Goal: Task Accomplishment & Management: Complete application form

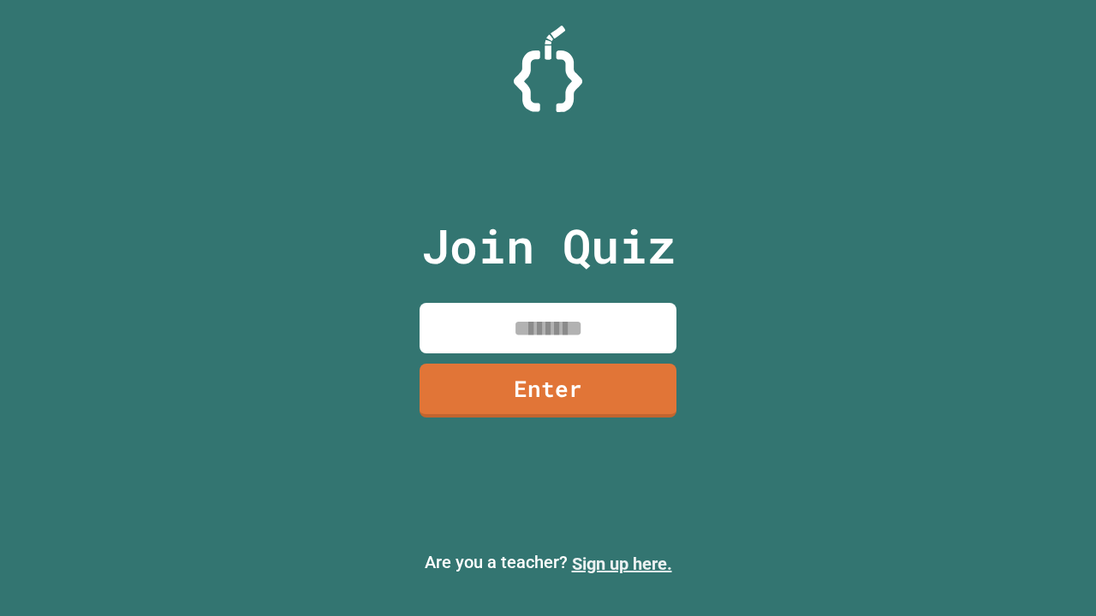
click at [622, 564] on link "Sign up here." at bounding box center [622, 564] width 100 height 21
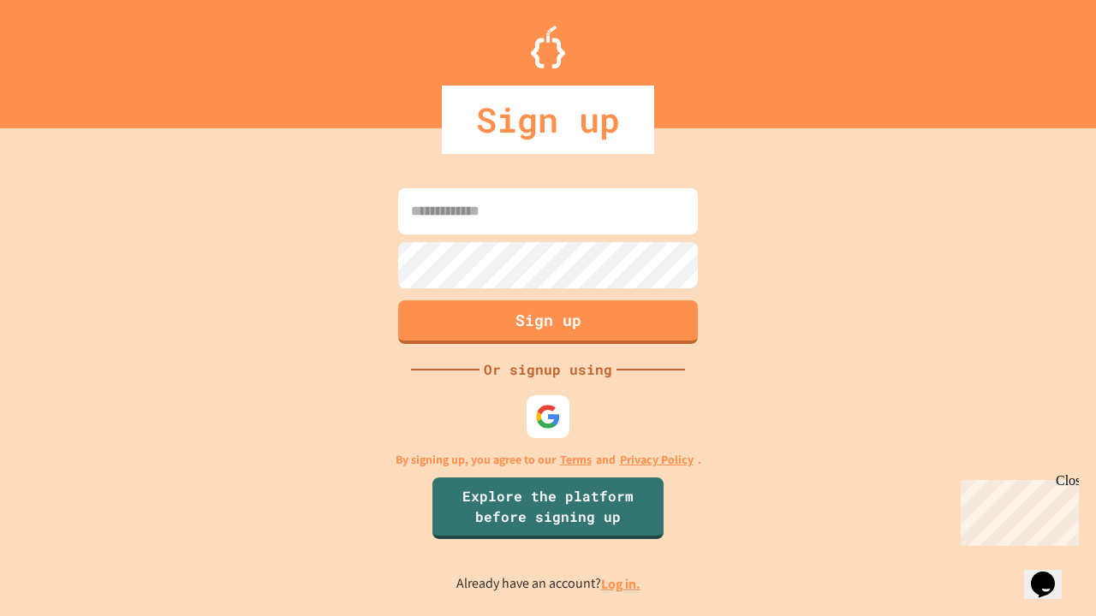
click at [622, 584] on link "Log in." at bounding box center [620, 584] width 39 height 18
